Goal: Navigation & Orientation: Find specific page/section

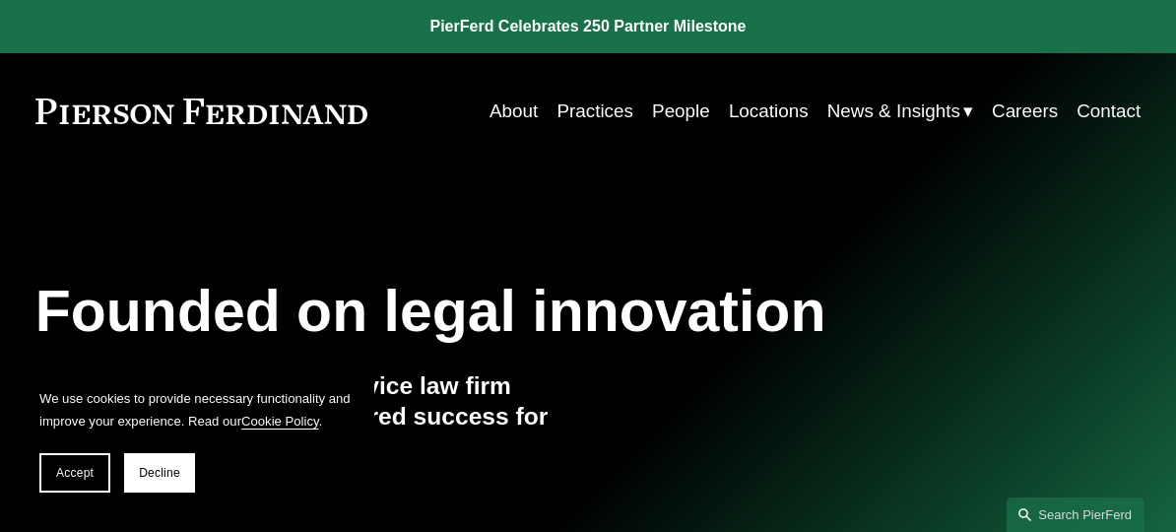
click at [672, 110] on link "People" at bounding box center [681, 111] width 58 height 37
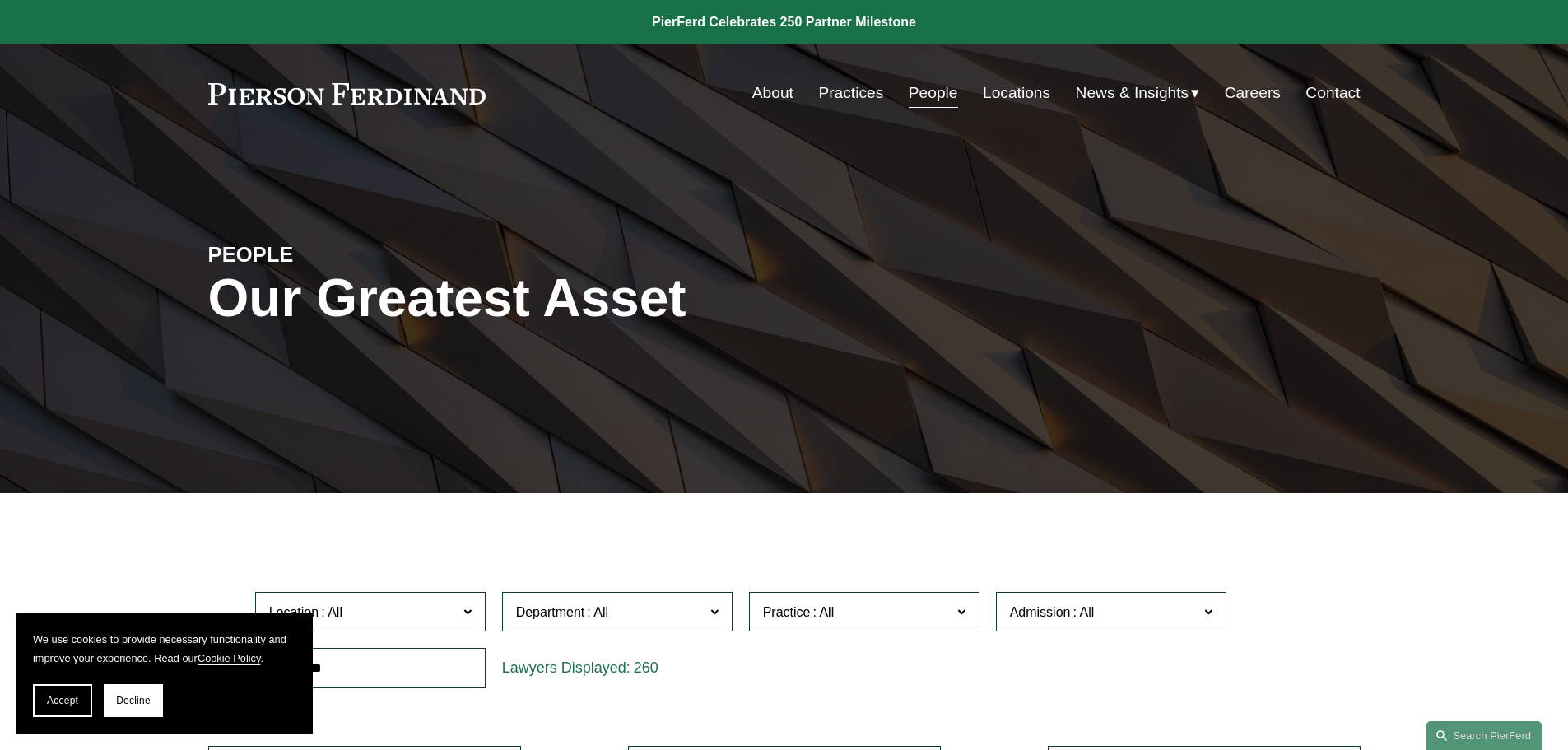
click at [929, 91] on link "People" at bounding box center [933, 93] width 49 height 31
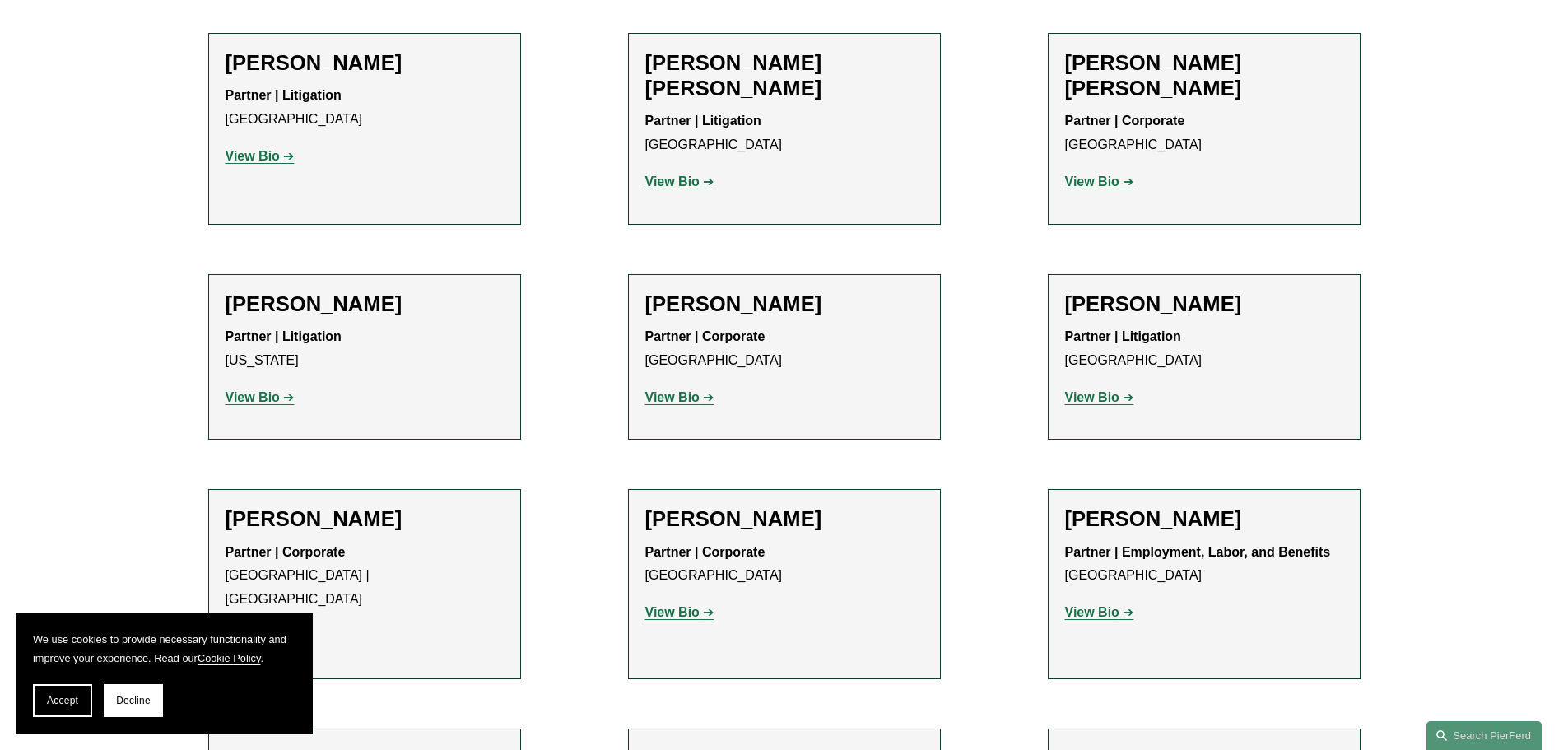
scroll to position [12087, 0]
